Goal: Use online tool/utility: Utilize a website feature to perform a specific function

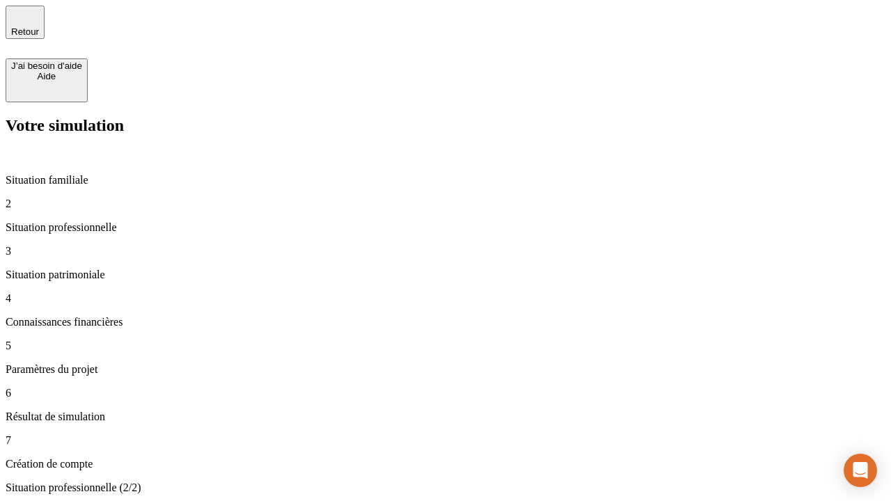
type input "30 000"
type input "1 000"
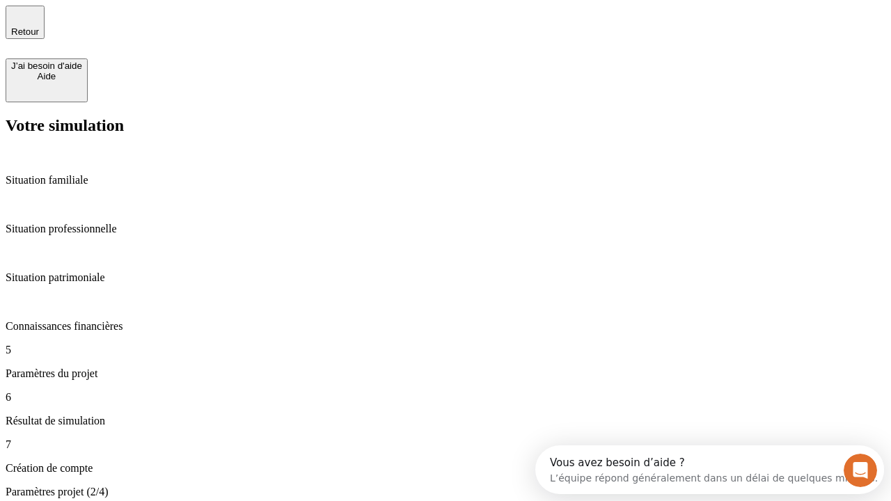
type input "65"
type input "5 000"
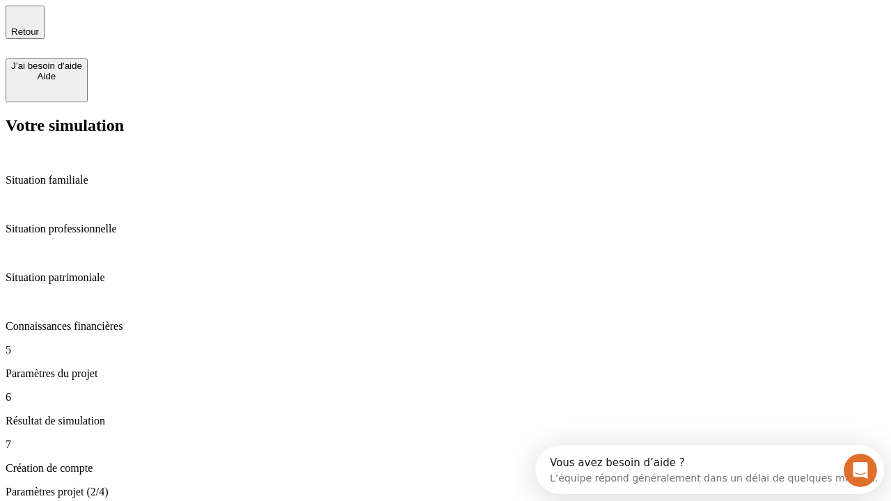
type input "640"
